Goal: Download file/media

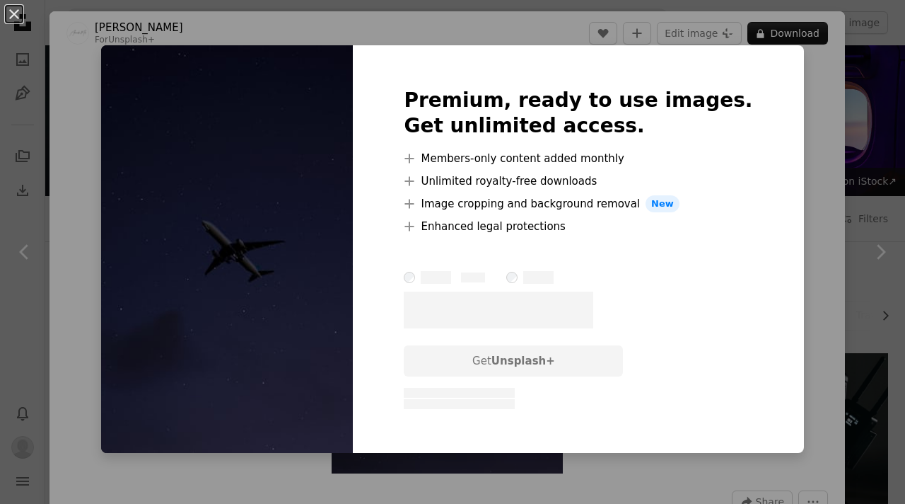
scroll to position [2361, 0]
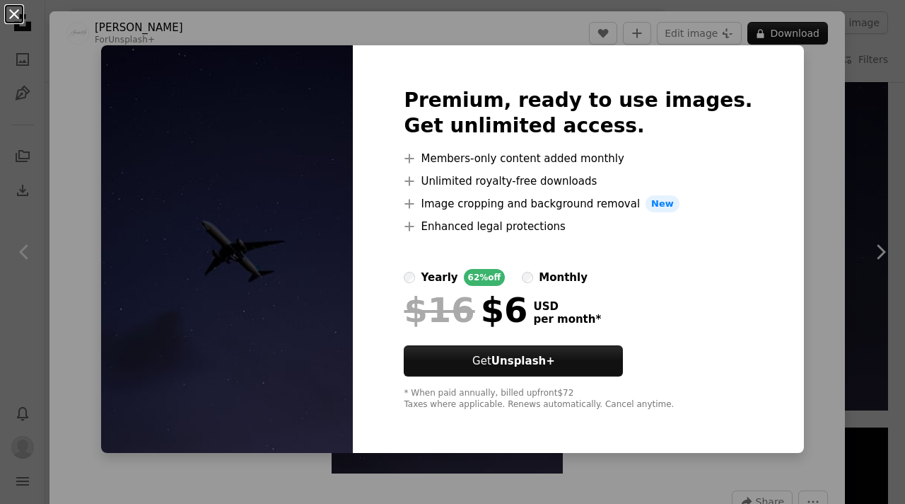
click at [7, 11] on button "An X shape" at bounding box center [14, 14] width 17 height 17
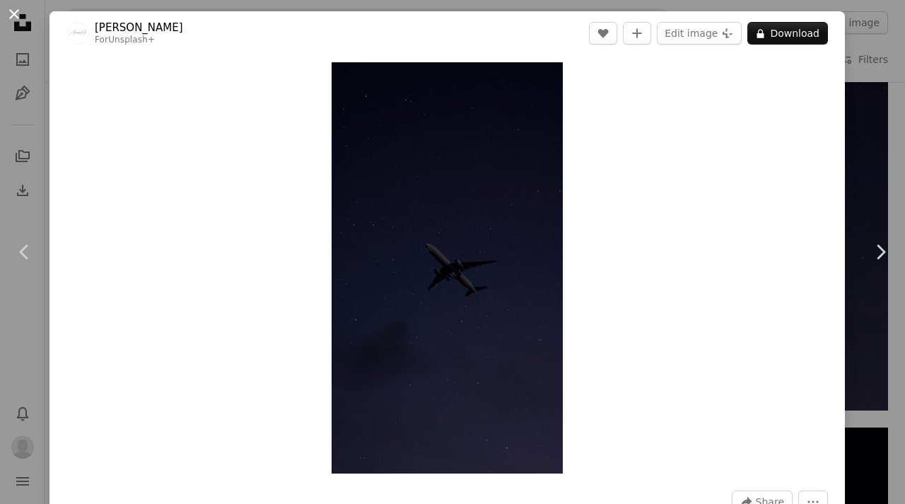
click at [11, 16] on button "An X shape" at bounding box center [14, 14] width 17 height 17
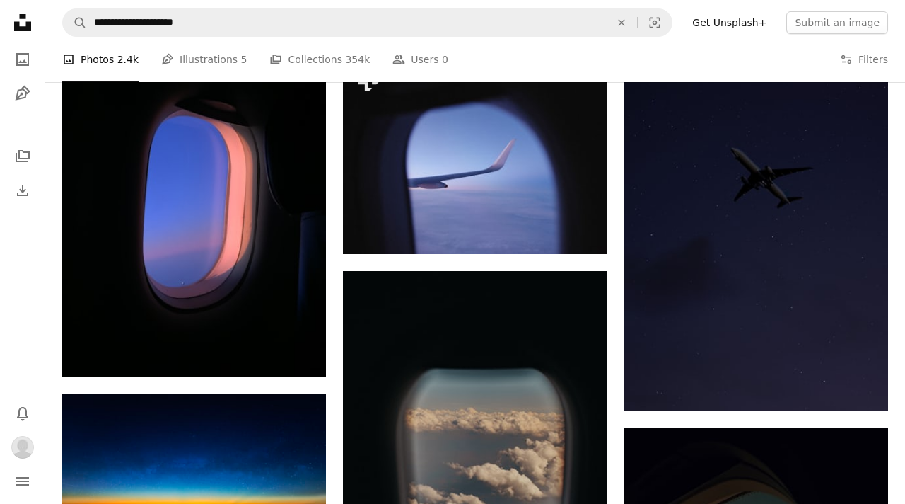
click at [744, 22] on link "Get Unsplash+" at bounding box center [729, 22] width 91 height 23
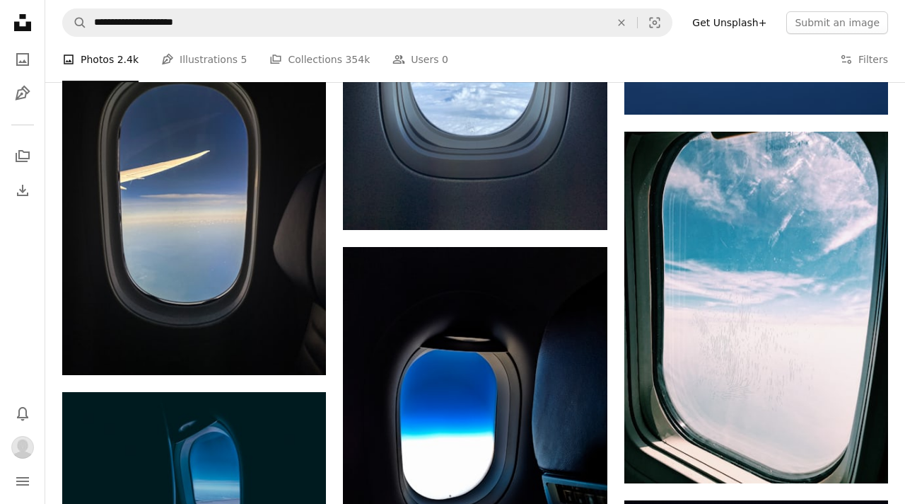
scroll to position [1414, 0]
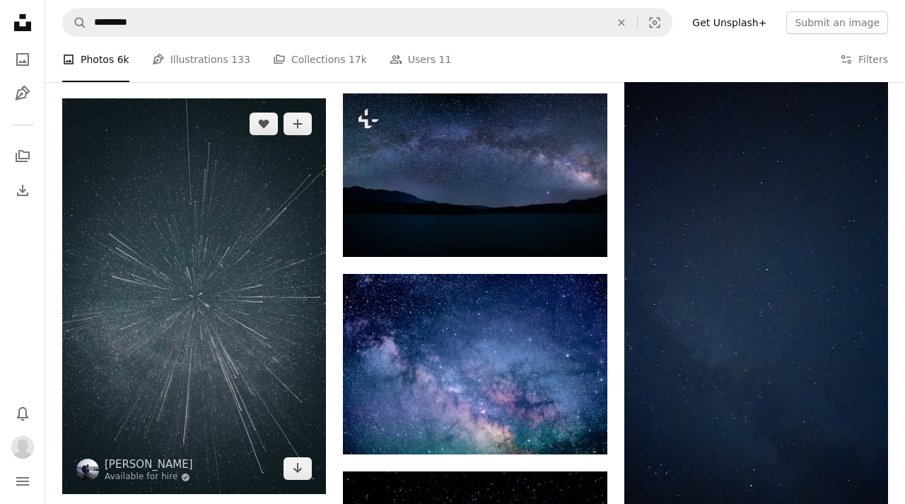
scroll to position [730, 0]
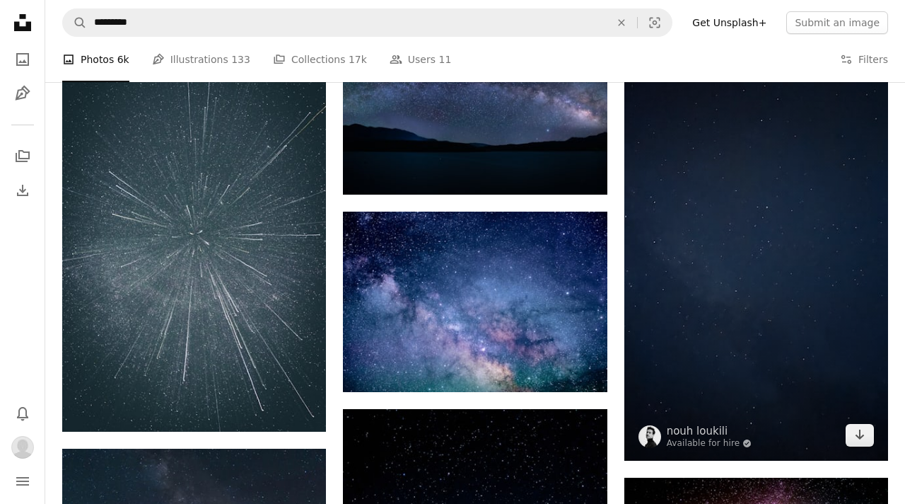
click at [707, 202] on img at bounding box center [756, 226] width 264 height 470
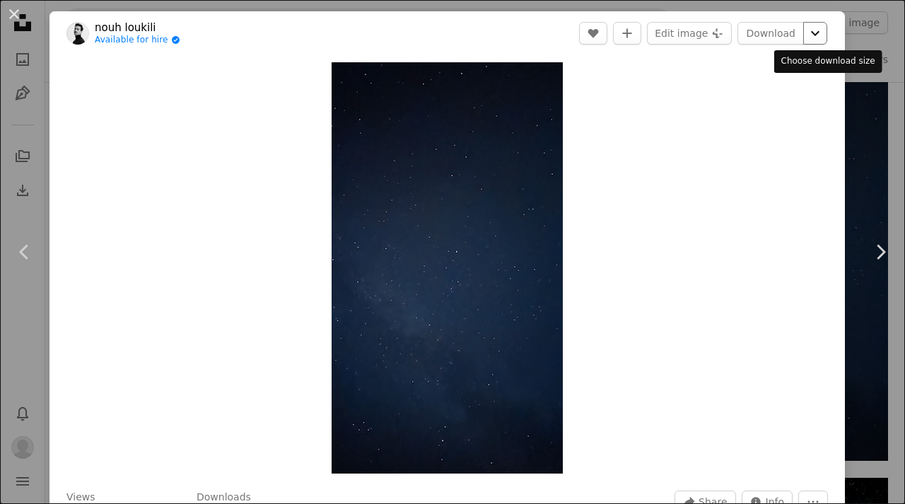
click at [827, 33] on icon "Chevron down" at bounding box center [815, 33] width 23 height 17
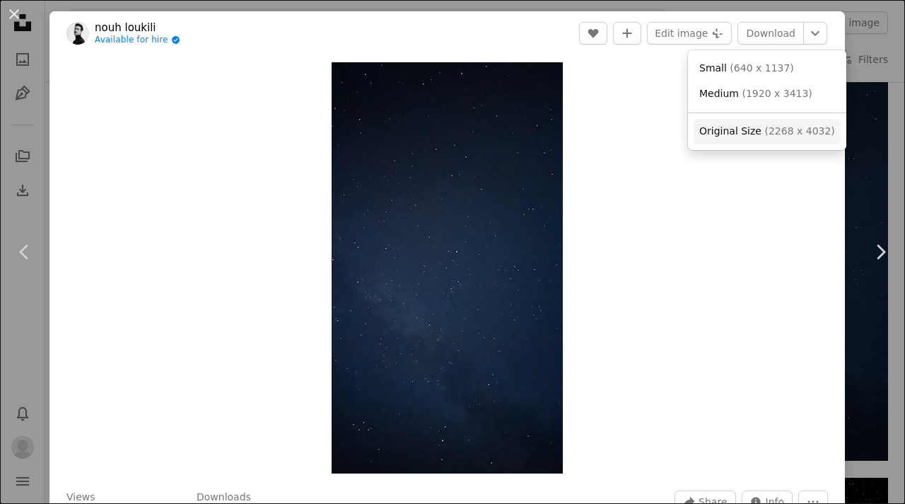
click at [764, 132] on span "( 2268 x 4032 )" at bounding box center [799, 130] width 70 height 11
